Goal: Task Accomplishment & Management: Manage account settings

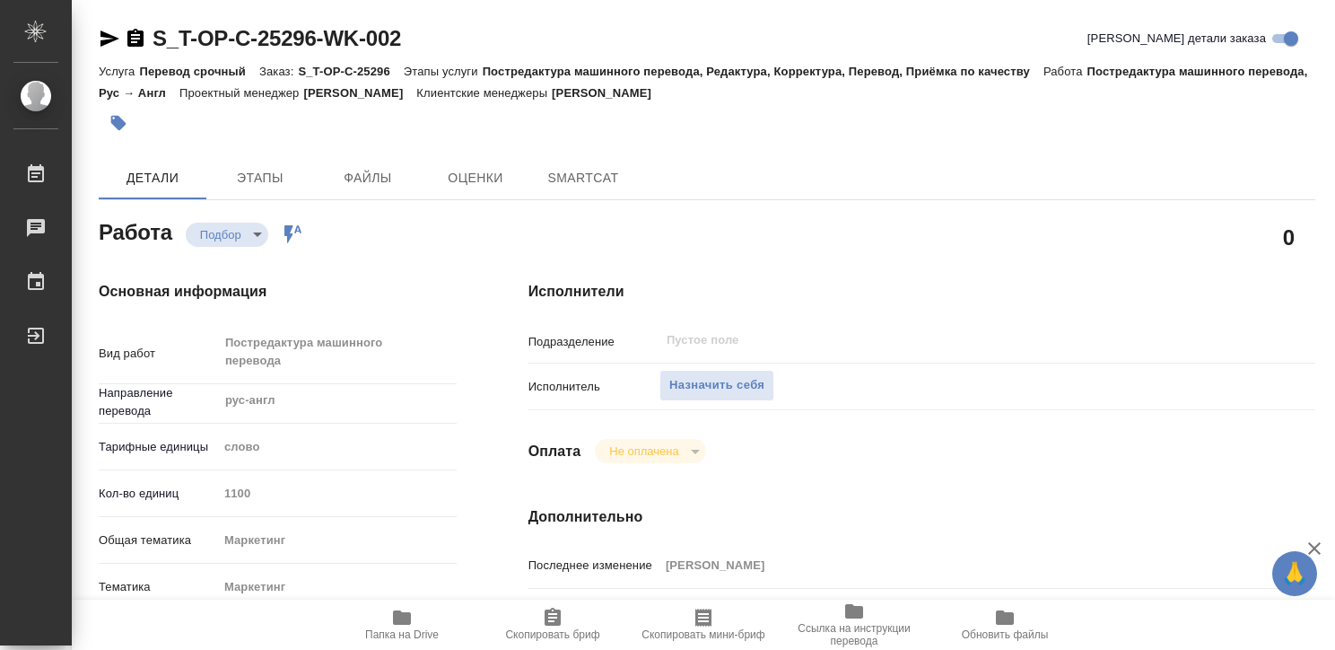
type textarea "x"
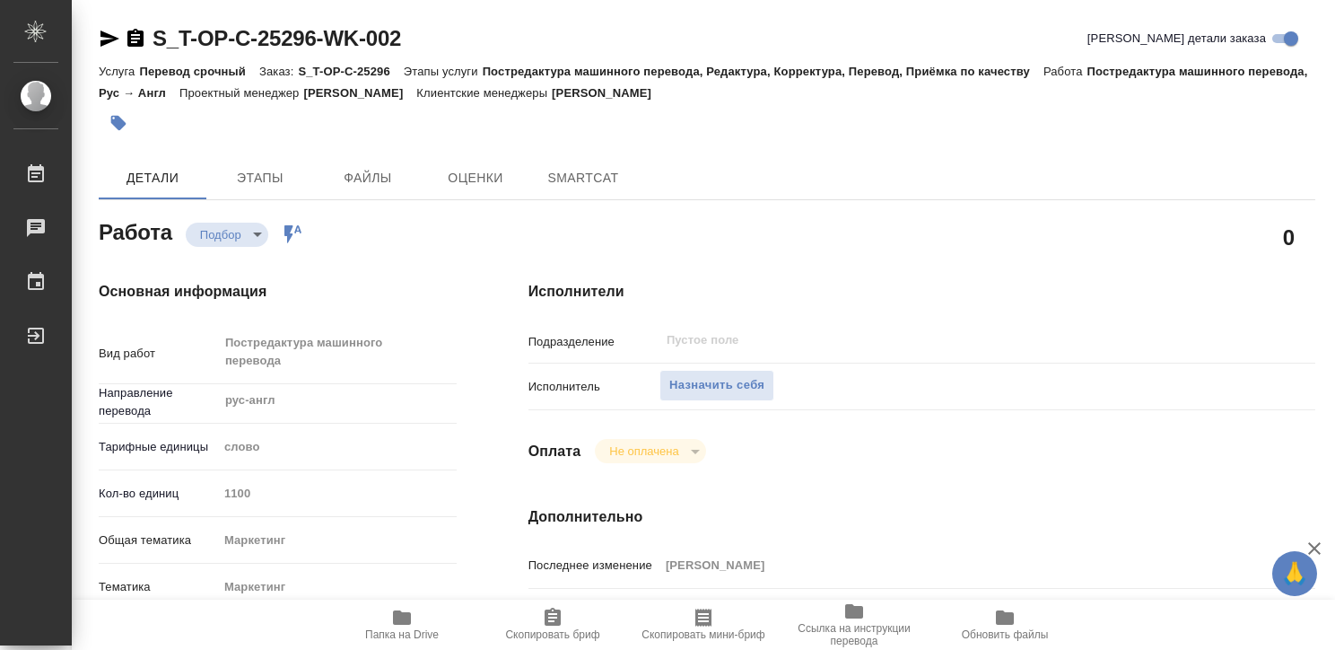
type textarea "x"
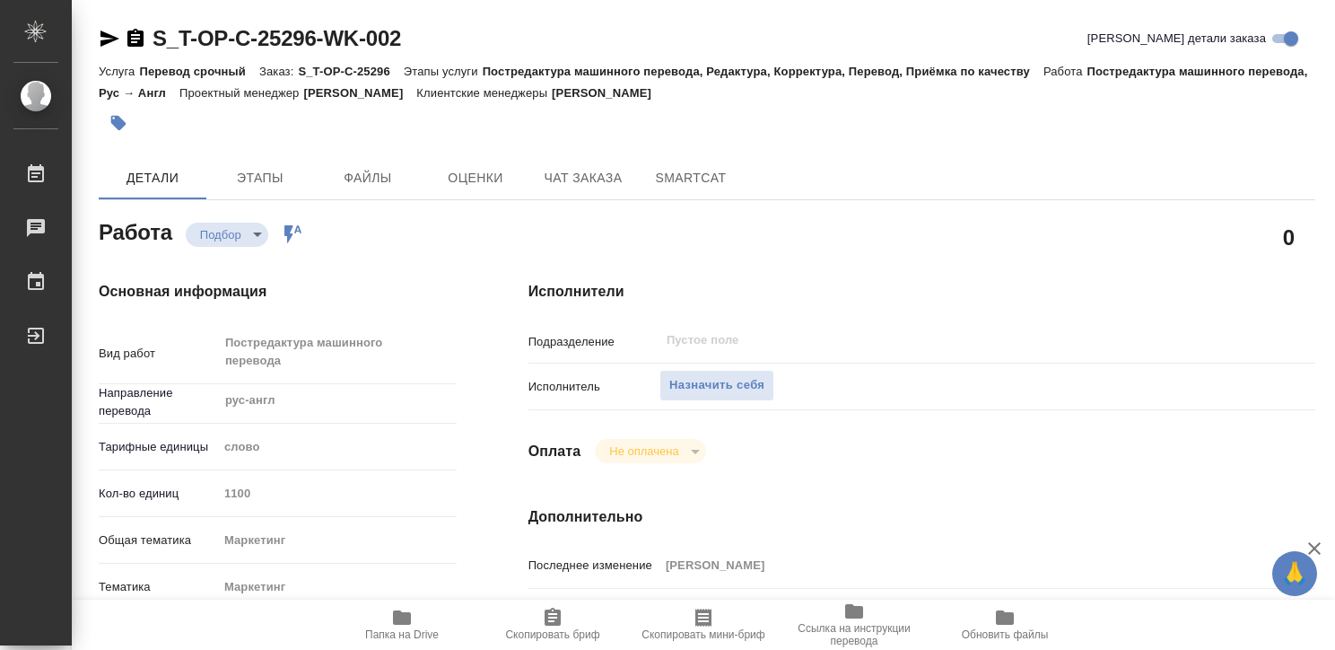
type textarea "x"
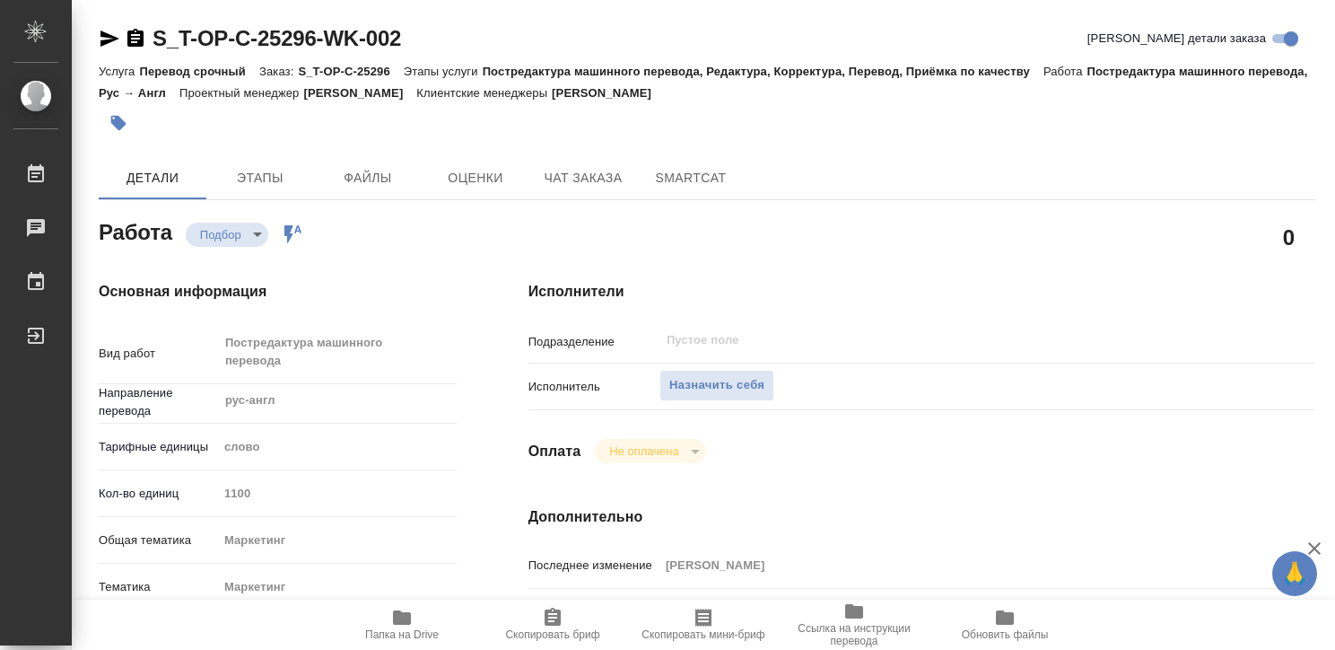
type textarea "x"
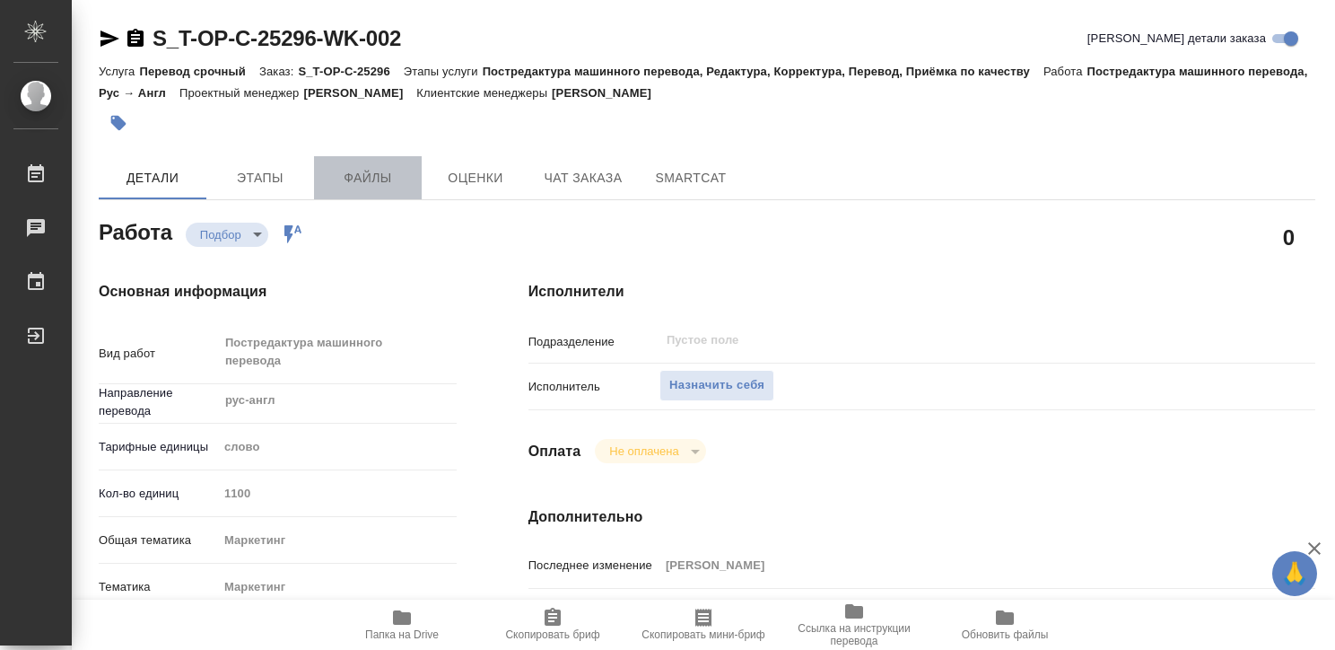
click at [372, 186] on span "Файлы" at bounding box center [368, 178] width 86 height 22
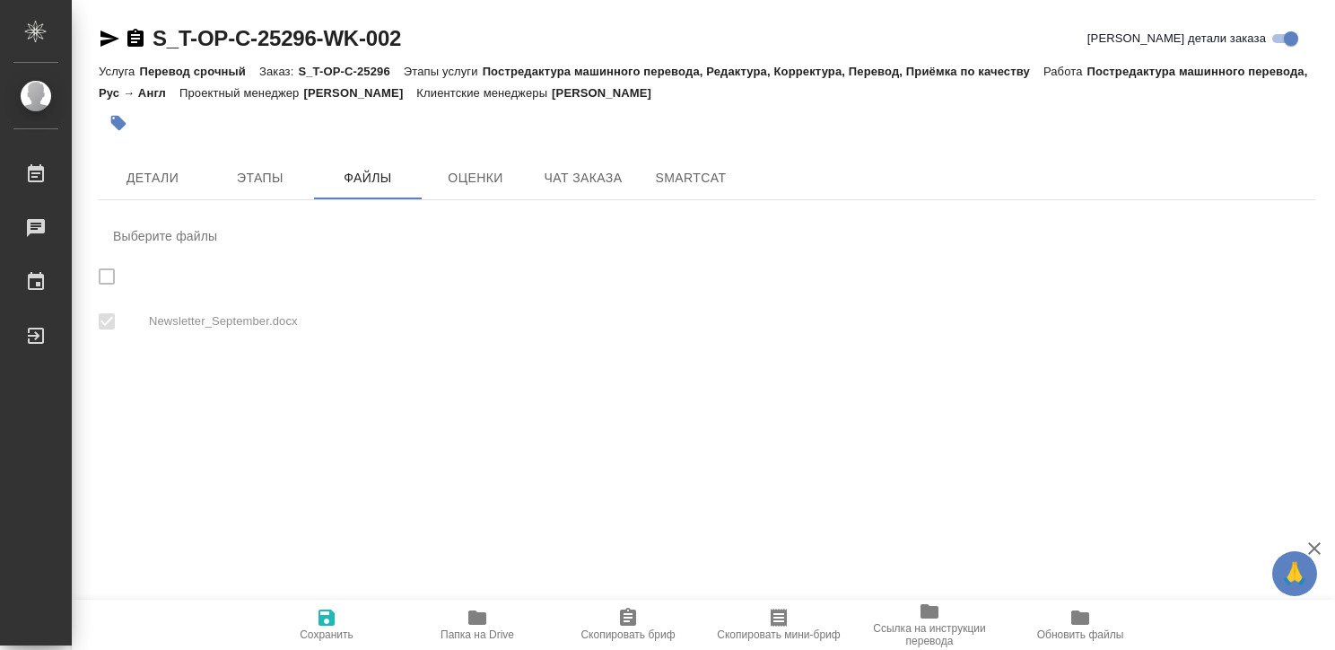
checkbox input "true"
click at [325, 622] on icon "button" at bounding box center [327, 618] width 22 height 22
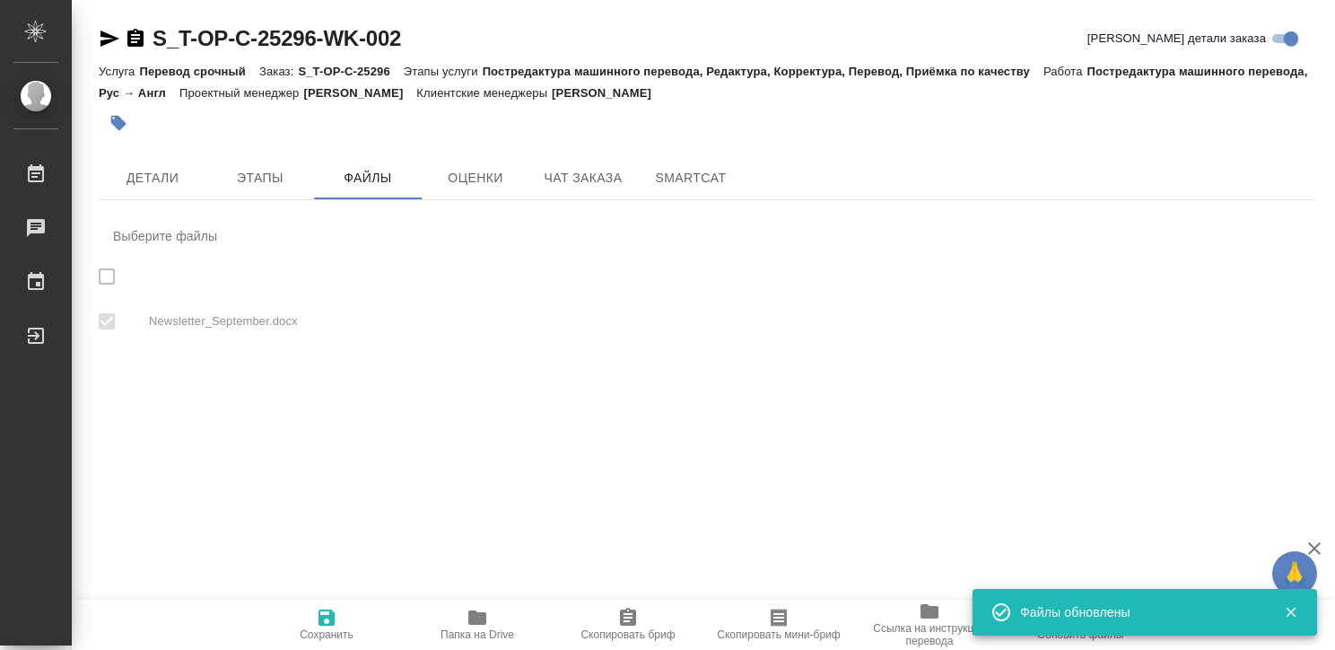
checkbox input "true"
click at [470, 629] on span "Папка на Drive" at bounding box center [478, 634] width 74 height 13
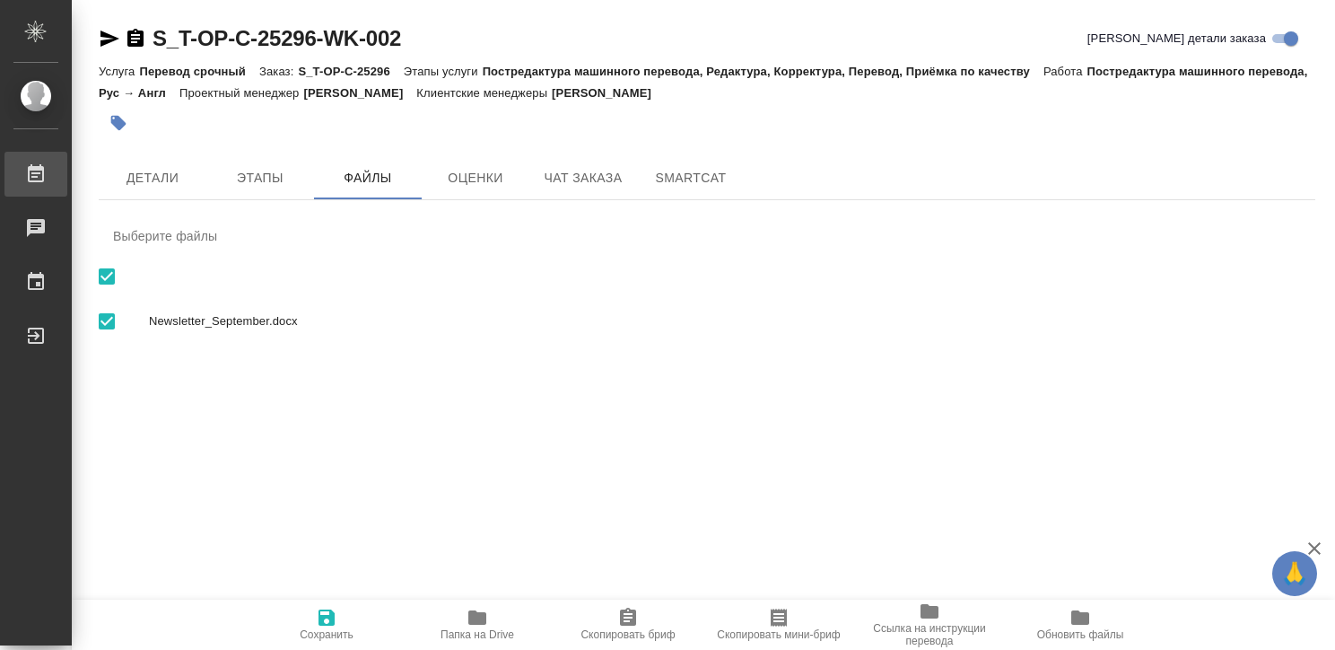
click at [118, 163] on div ".cls-1 fill:#fff; AWATERA Kritskaya Kristina Работы 0 Чаты График Выйти S_T-OP-…" at bounding box center [667, 325] width 1335 height 650
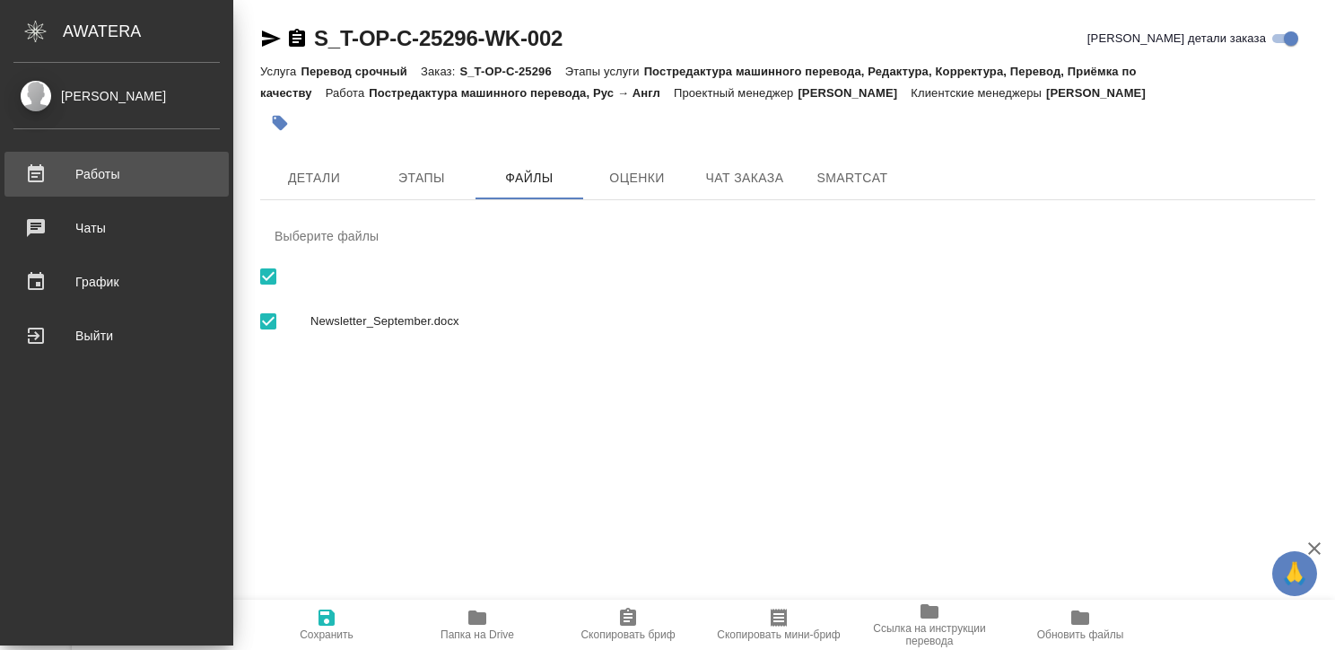
click at [49, 169] on div "Работы" at bounding box center [116, 174] width 206 height 27
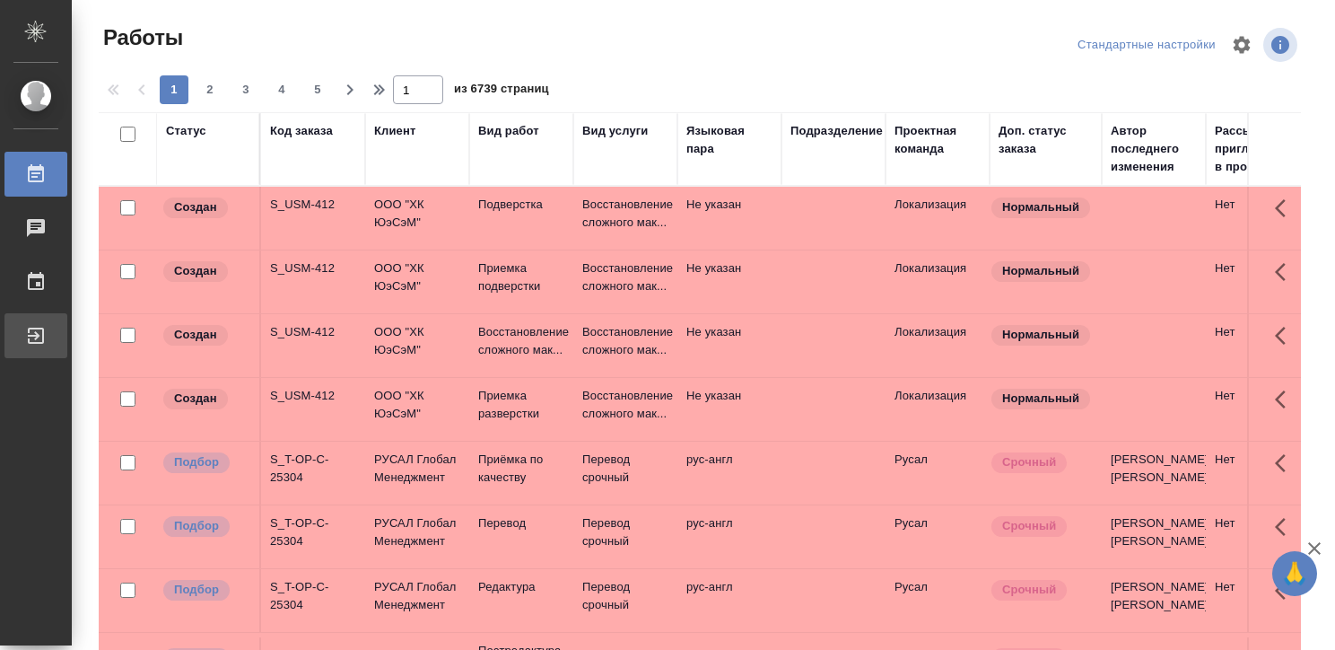
click at [36, 323] on link "Выйти" at bounding box center [35, 335] width 63 height 45
